Goal: Check status

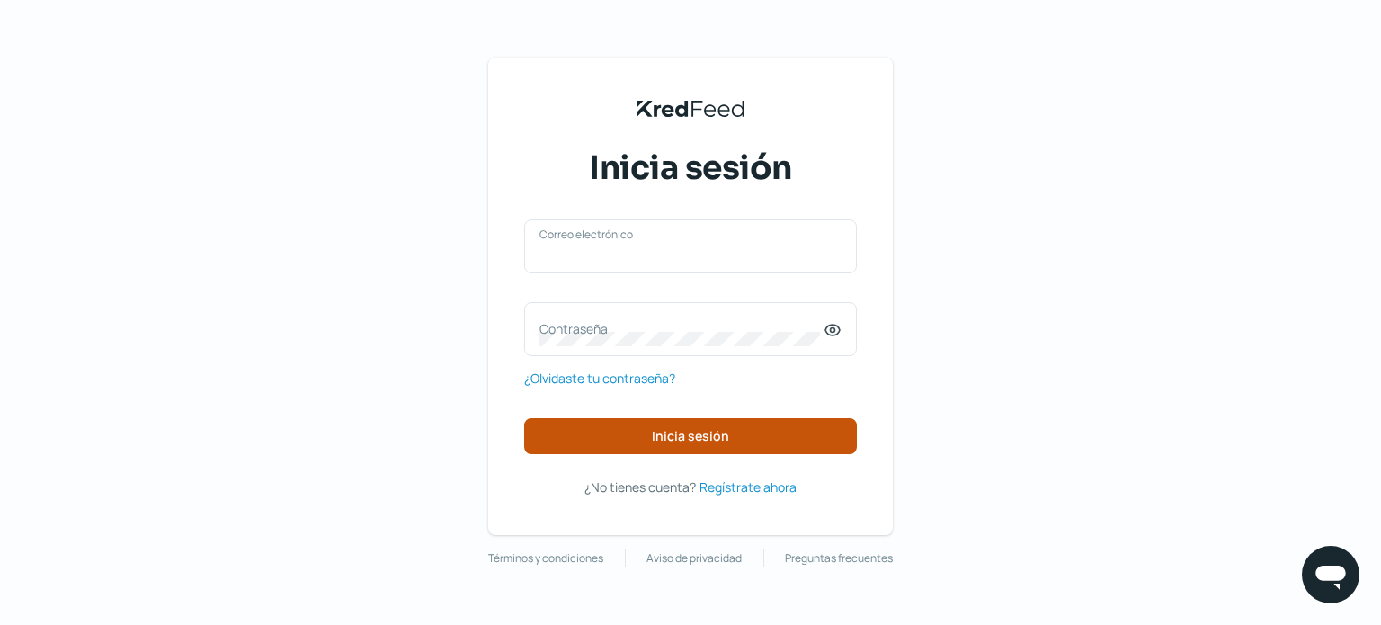
type input "[PERSON_NAME][EMAIL_ADDRESS][DOMAIN_NAME]"
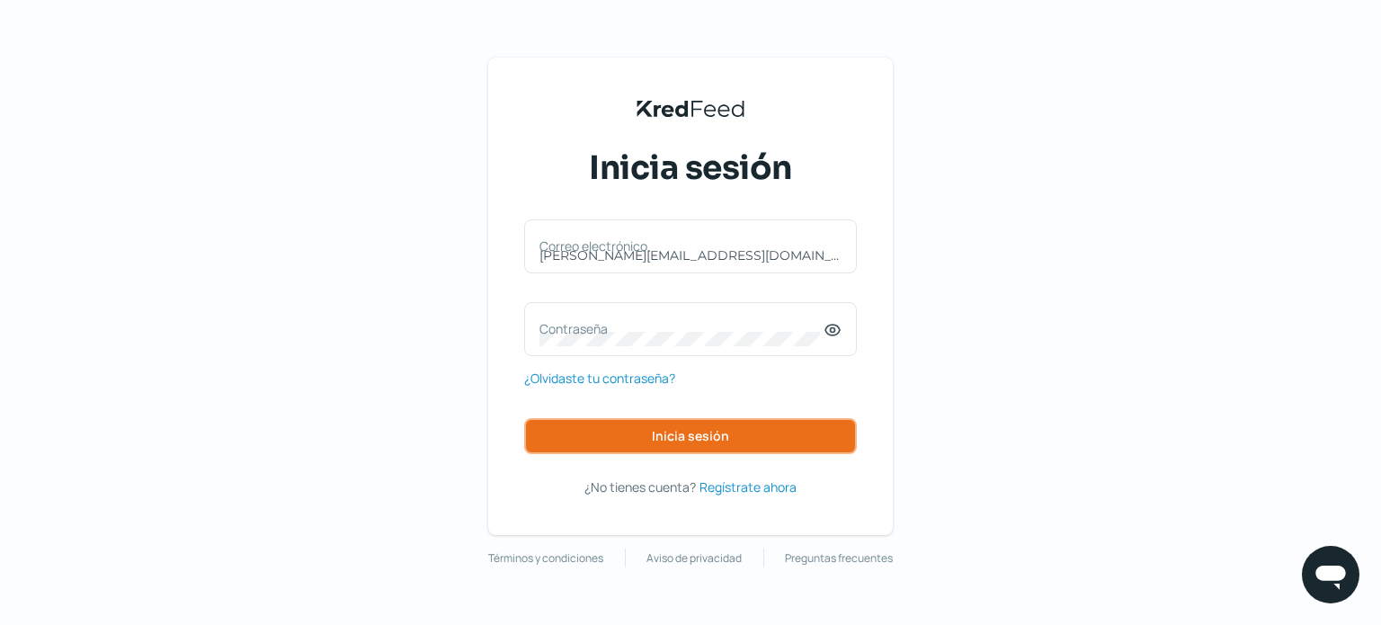
click at [658, 431] on span "Inicia sesión" at bounding box center [690, 436] width 77 height 13
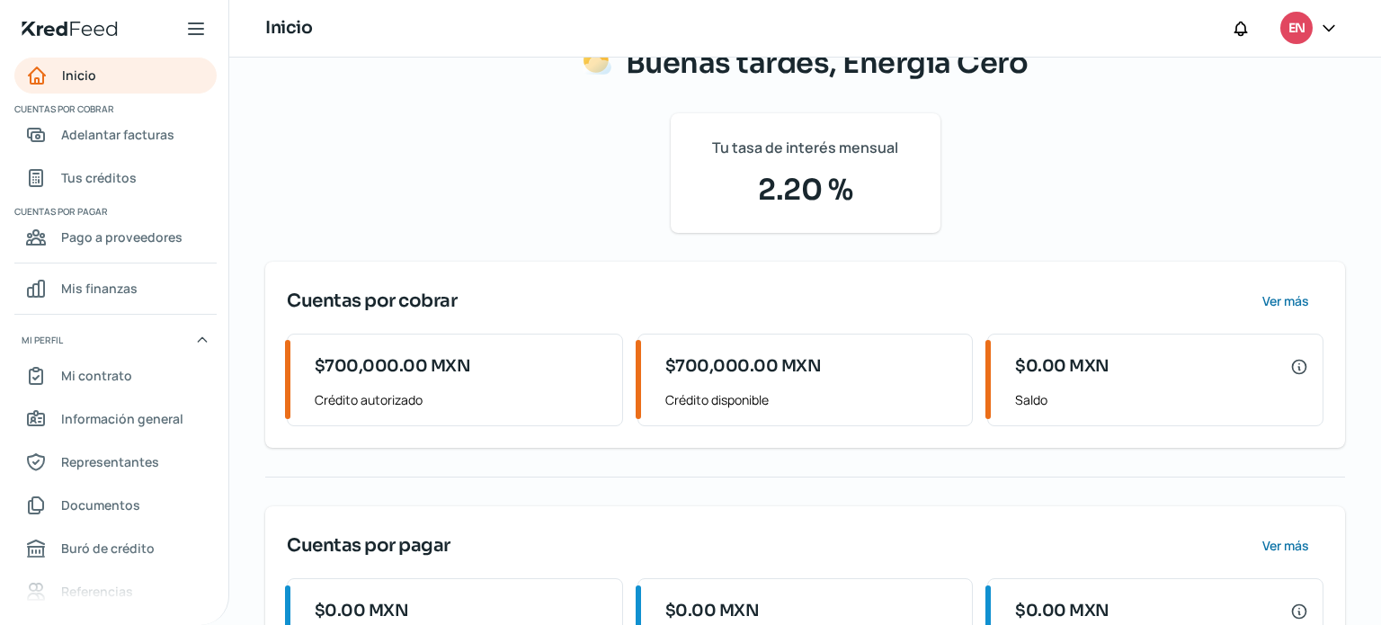
scroll to position [254, 0]
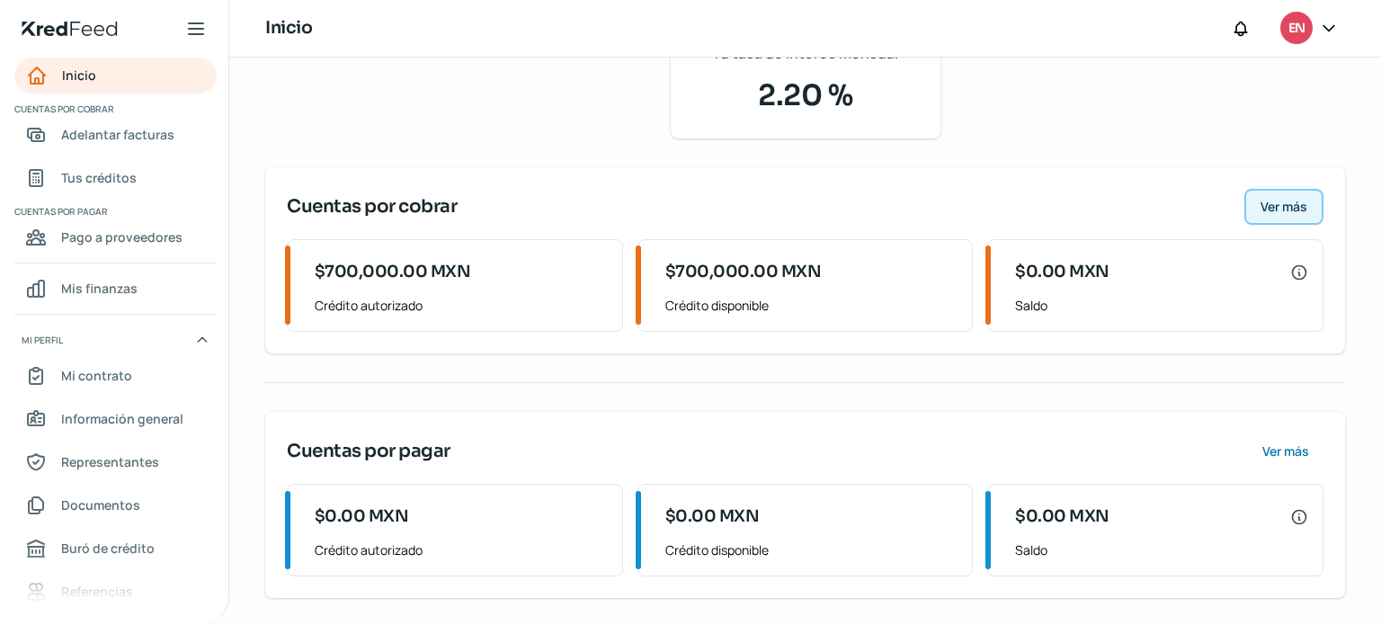
click at [1260, 209] on span "Ver más" at bounding box center [1283, 206] width 47 height 13
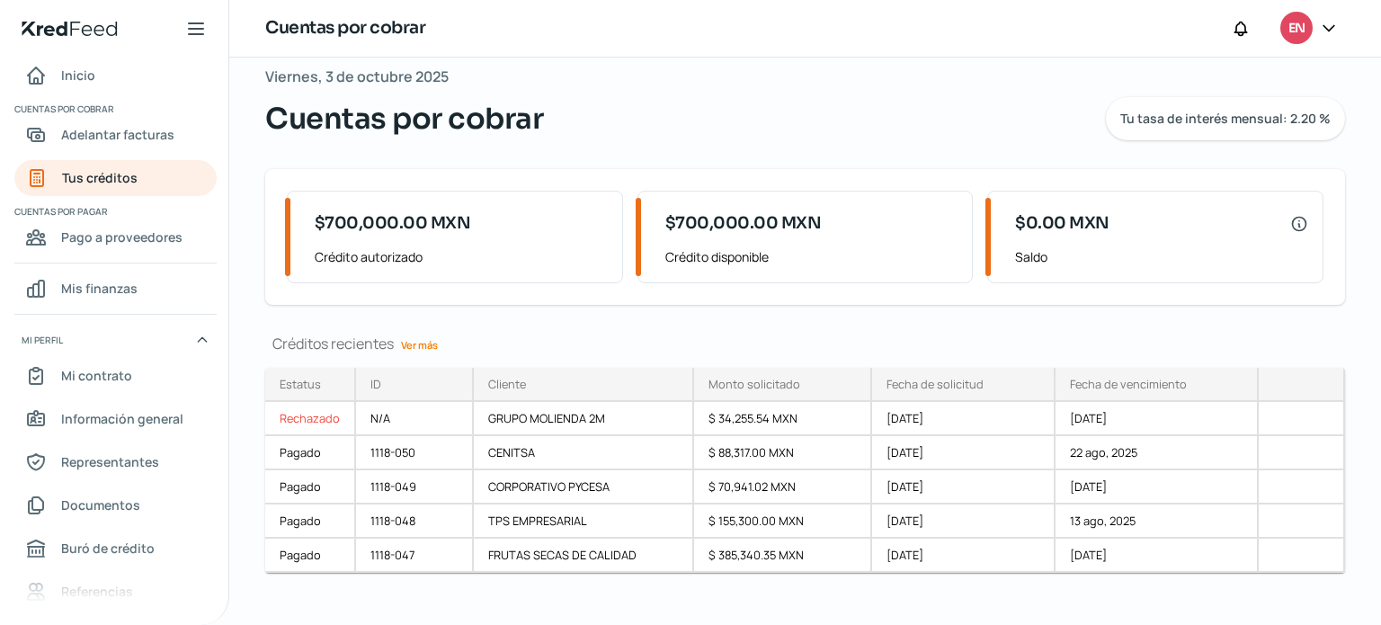
scroll to position [41, 0]
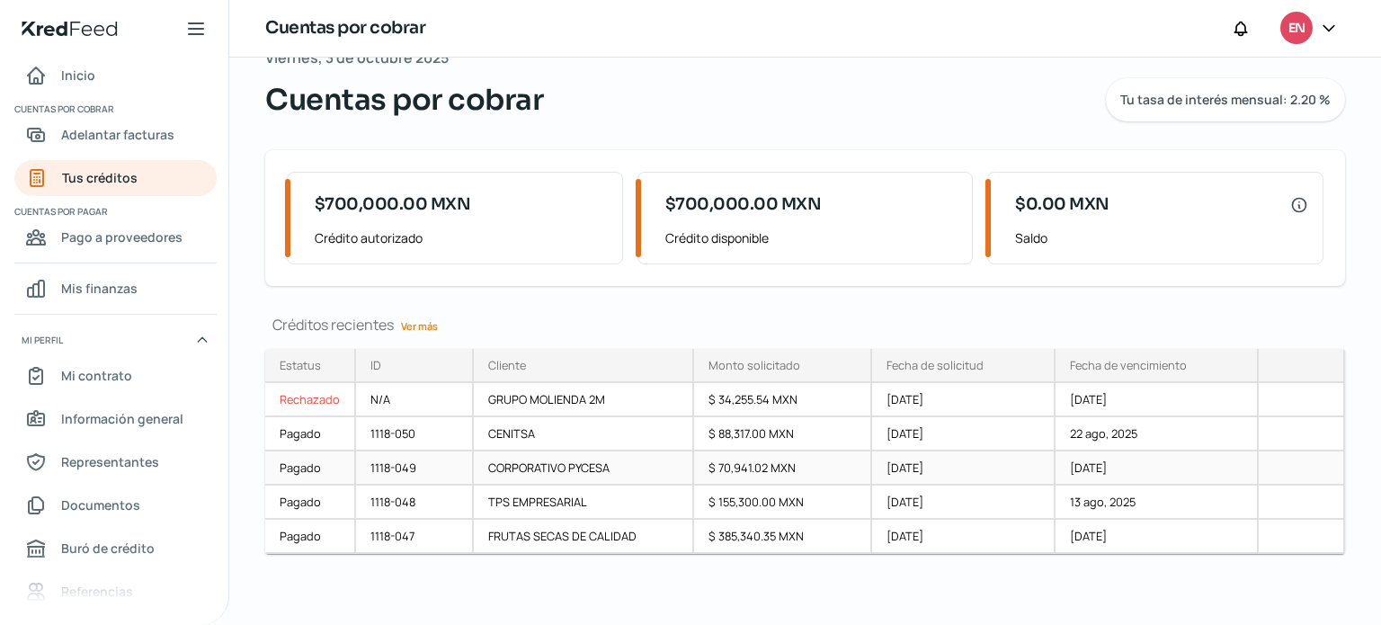
click at [1055, 460] on div "[DATE]" at bounding box center [1156, 468] width 203 height 34
